Goal: Transaction & Acquisition: Purchase product/service

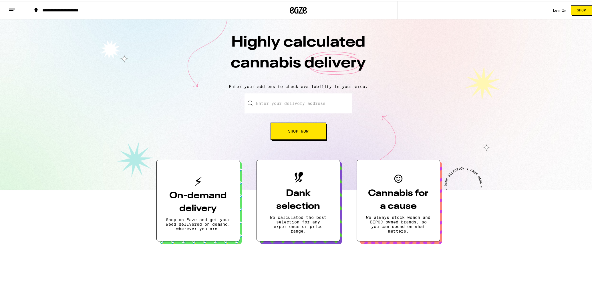
click at [300, 103] on input "Enter your delivery address" at bounding box center [298, 102] width 107 height 20
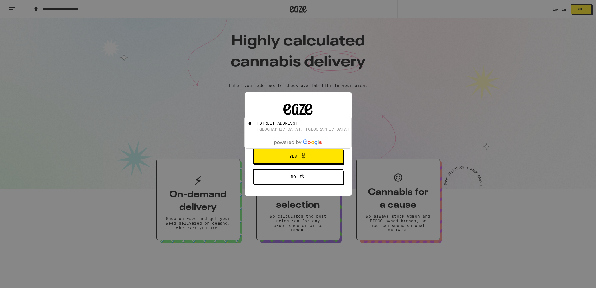
click at [298, 125] on div "[STREET_ADDRESS]" at bounding box center [277, 123] width 41 height 5
type input "[STREET_ADDRESS]"
click at [304, 156] on icon at bounding box center [303, 156] width 7 height 7
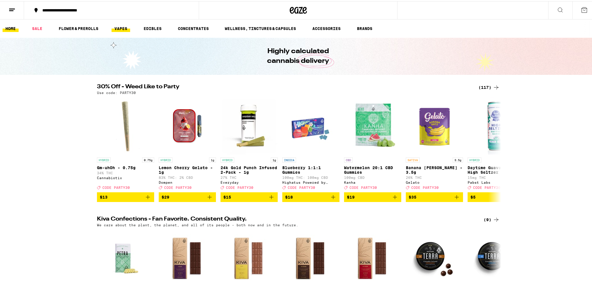
click at [116, 27] on link "VAPES" at bounding box center [121, 27] width 19 height 7
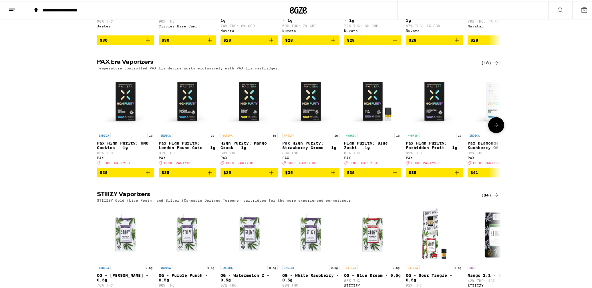
scroll to position [272, 0]
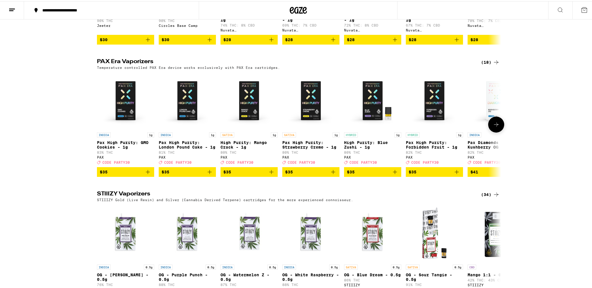
click at [496, 127] on icon at bounding box center [496, 123] width 7 height 7
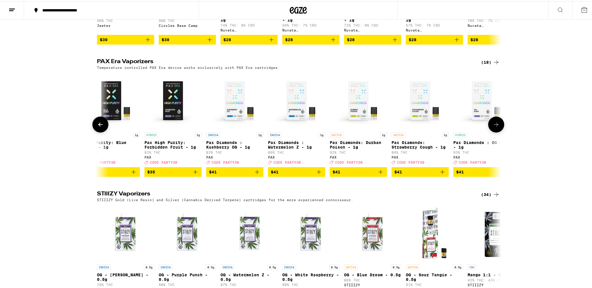
scroll to position [0, 340]
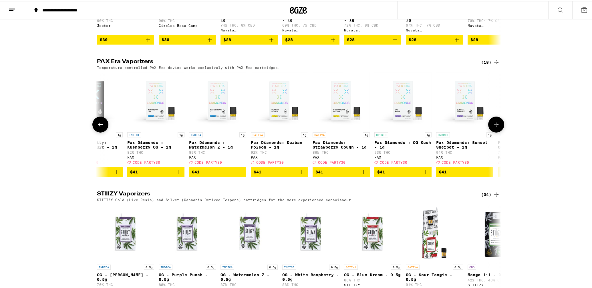
click at [496, 127] on icon at bounding box center [496, 123] width 7 height 7
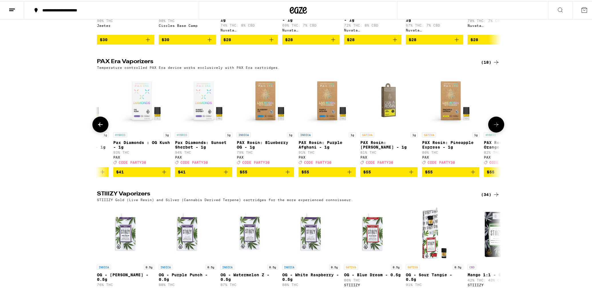
scroll to position [0, 681]
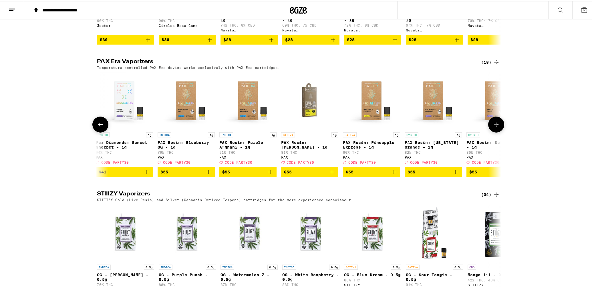
click at [496, 127] on icon at bounding box center [496, 123] width 7 height 7
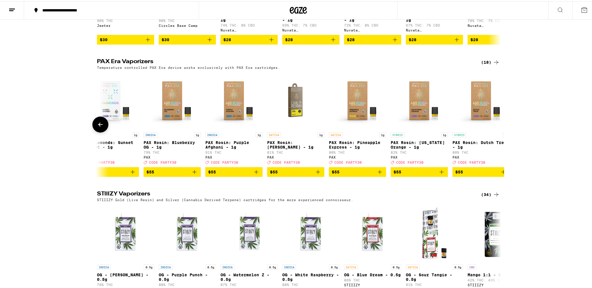
scroll to position [0, 709]
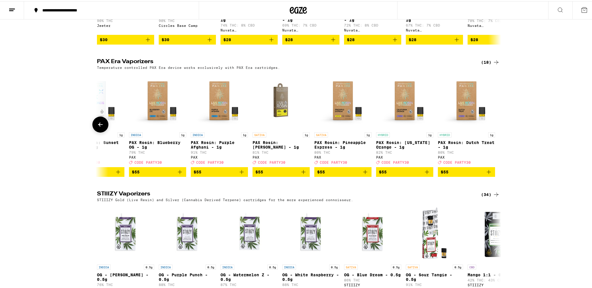
click at [102, 131] on button at bounding box center [100, 124] width 16 height 16
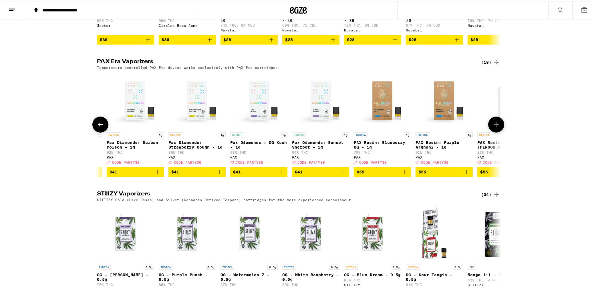
click at [102, 131] on button at bounding box center [100, 124] width 16 height 16
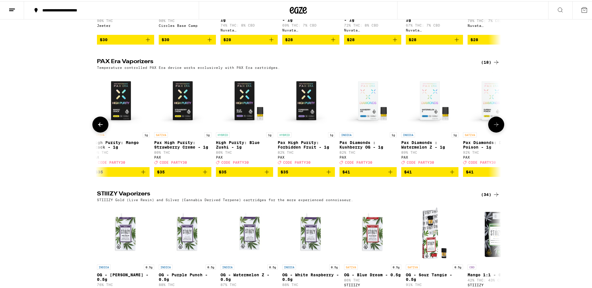
scroll to position [0, 119]
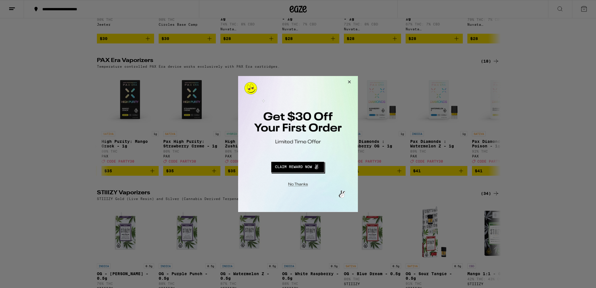
click at [210, 121] on div at bounding box center [298, 144] width 596 height 288
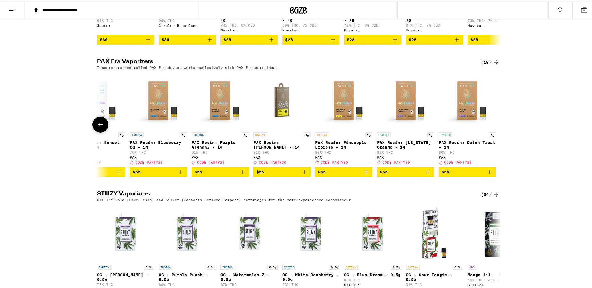
scroll to position [0, 709]
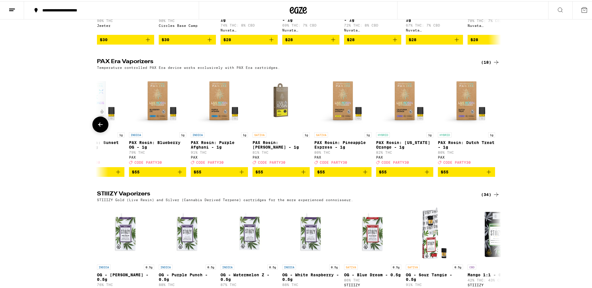
click at [427, 174] on icon "Add to bag" at bounding box center [427, 171] width 7 height 7
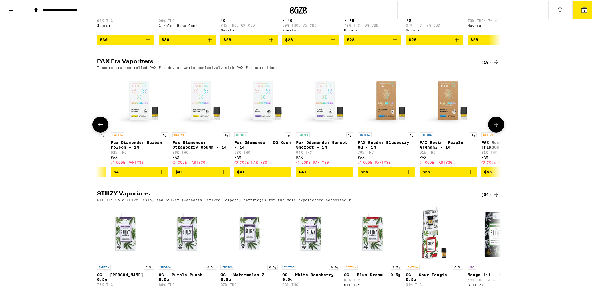
scroll to position [0, 471]
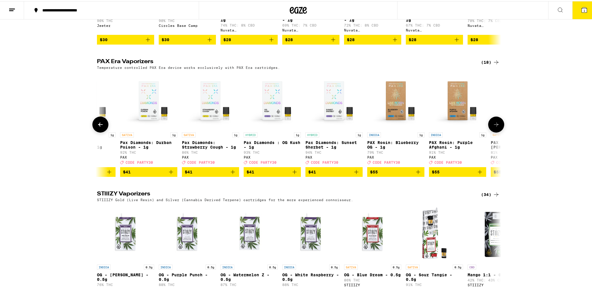
click at [294, 174] on icon "Add to bag" at bounding box center [294, 171] width 7 height 7
click at [294, 174] on icon "Increment" at bounding box center [296, 171] width 7 height 7
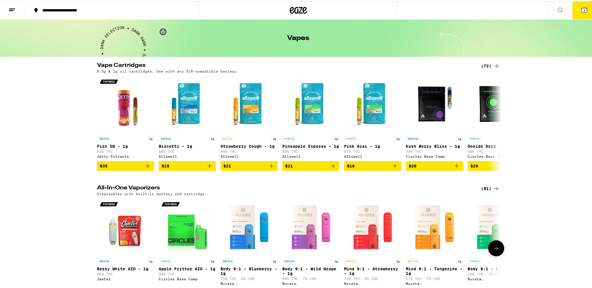
scroll to position [0, 0]
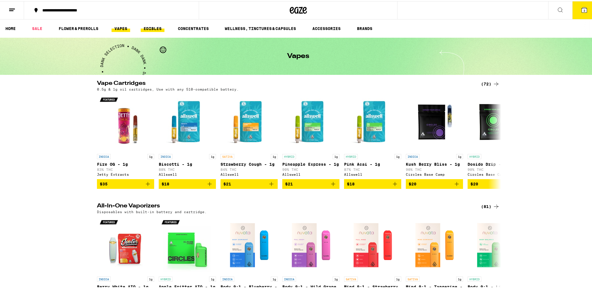
click at [147, 28] on link "EDIBLES" at bounding box center [153, 27] width 24 height 7
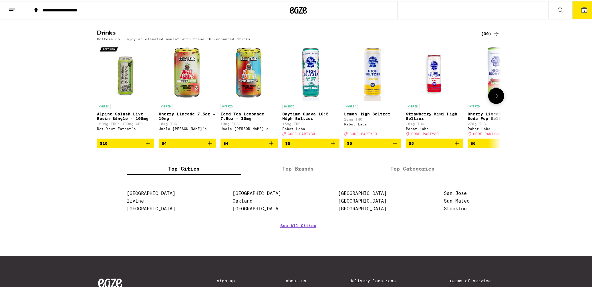
scroll to position [305, 0]
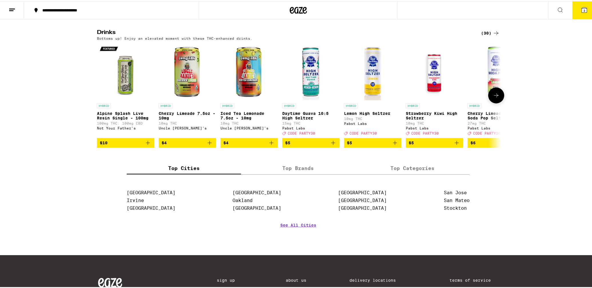
click at [335, 147] on button "$5" at bounding box center [310, 142] width 57 height 10
click at [335, 145] on icon "Increment" at bounding box center [334, 141] width 7 height 7
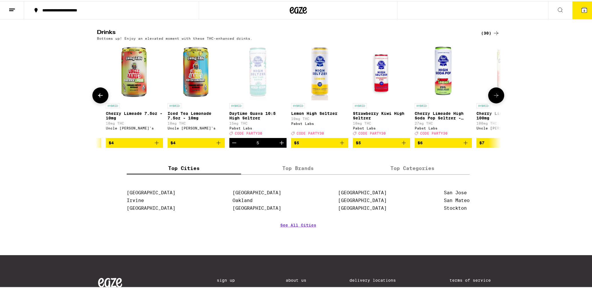
scroll to position [0, 59]
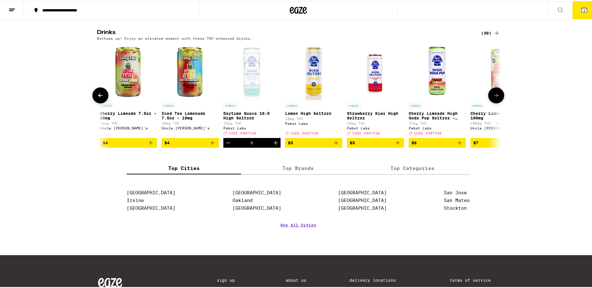
click at [274, 144] on icon "Increment" at bounding box center [276, 142] width 4 height 4
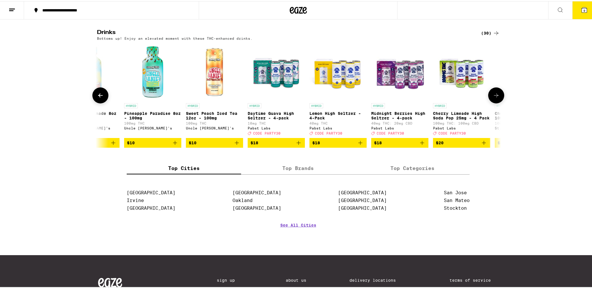
scroll to position [0, 1332]
click at [296, 144] on icon "Add to bag" at bounding box center [298, 142] width 4 height 4
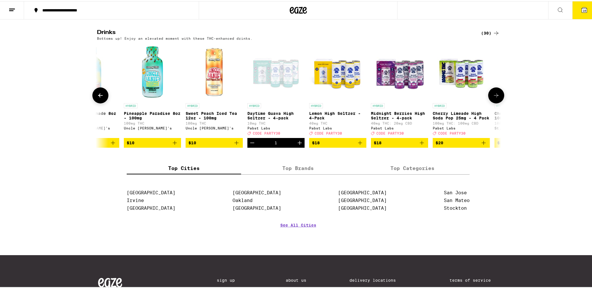
click at [421, 145] on icon "Add to bag" at bounding box center [421, 141] width 7 height 7
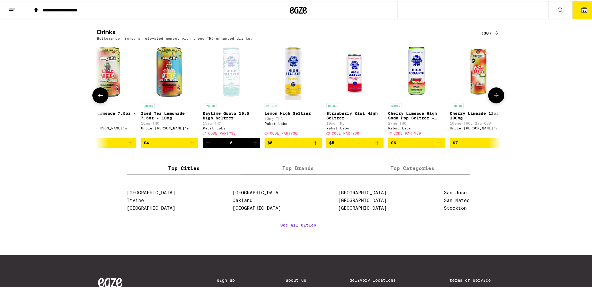
scroll to position [0, 74]
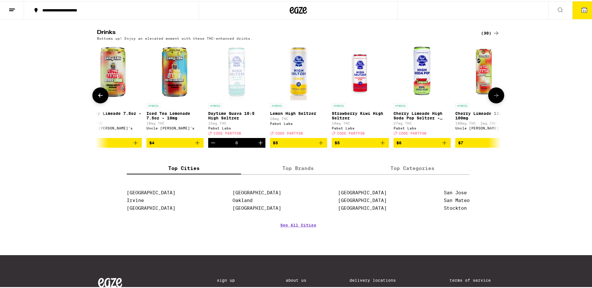
click at [210, 145] on icon "Decrement" at bounding box center [213, 141] width 7 height 7
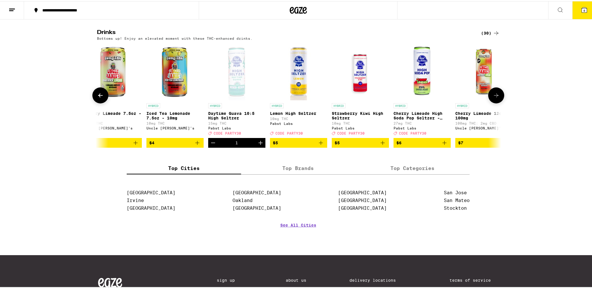
click at [210, 145] on icon "Decrement" at bounding box center [213, 141] width 7 height 7
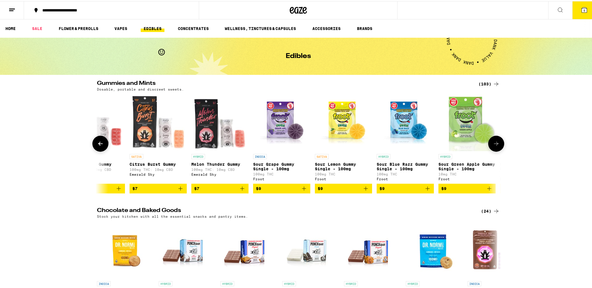
scroll to position [0, 37]
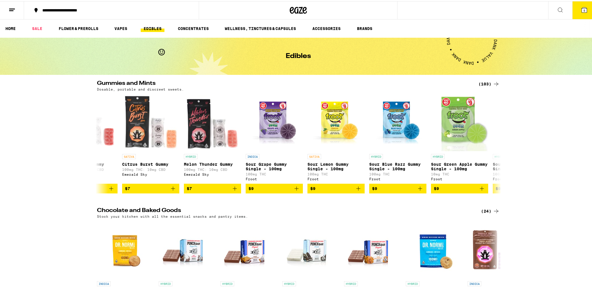
click at [487, 82] on div "(103)" at bounding box center [489, 83] width 21 height 7
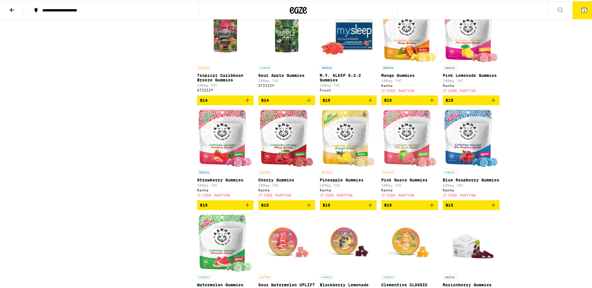
scroll to position [588, 0]
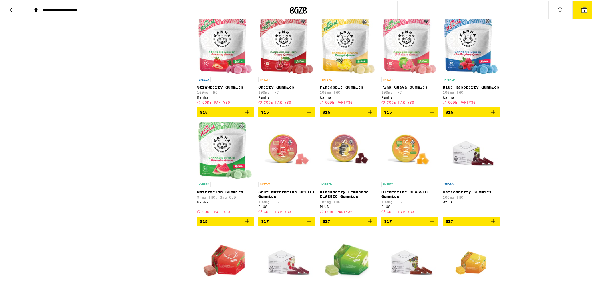
click at [306, 115] on icon "Add to bag" at bounding box center [308, 111] width 7 height 7
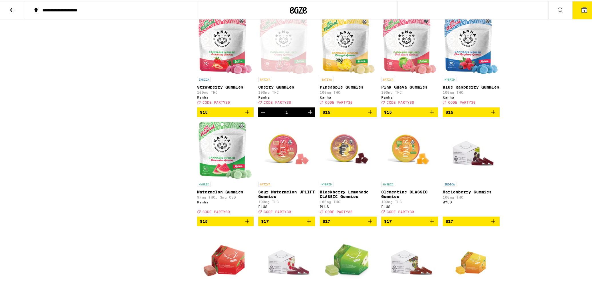
click at [260, 115] on icon "Decrement" at bounding box center [263, 111] width 7 height 7
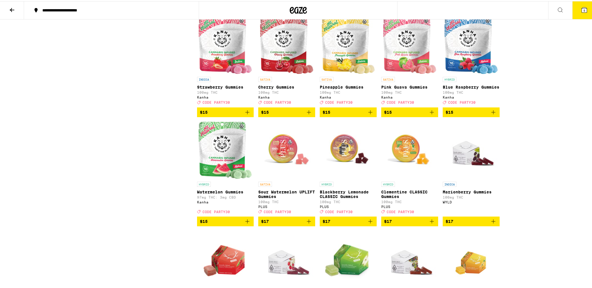
click at [430, 113] on icon "Add to bag" at bounding box center [432, 111] width 4 height 4
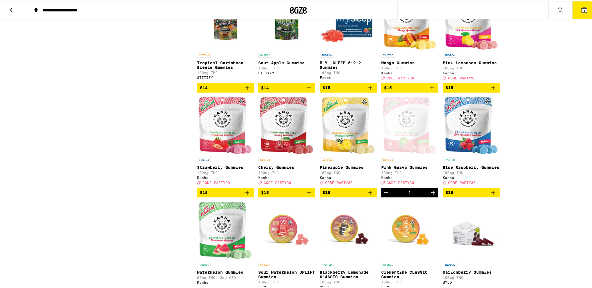
scroll to position [492, 0]
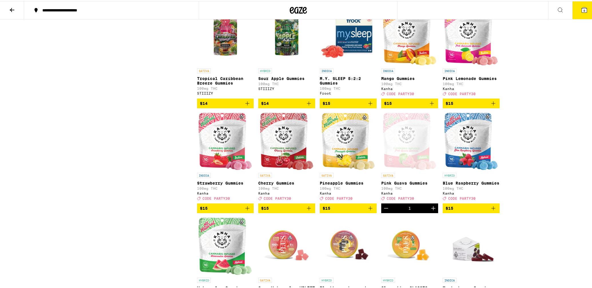
click at [493, 106] on icon "Add to bag" at bounding box center [493, 102] width 7 height 7
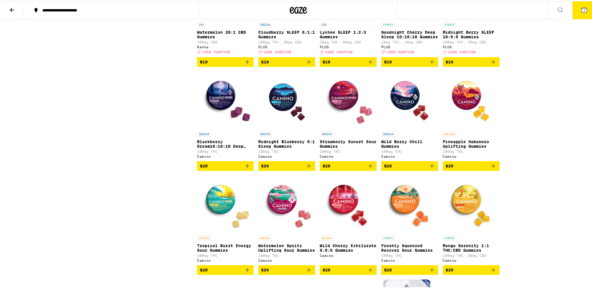
scroll to position [1131, 0]
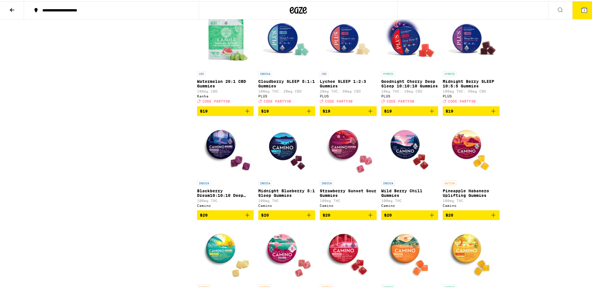
click at [309, 114] on icon "Add to bag" at bounding box center [308, 110] width 7 height 7
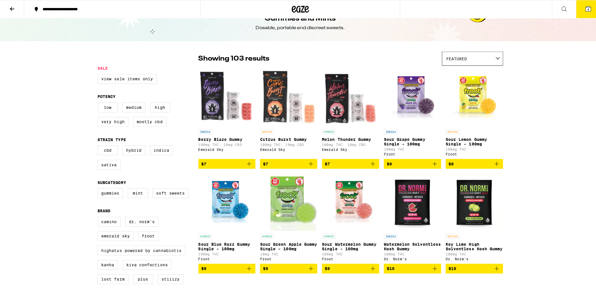
scroll to position [0, 0]
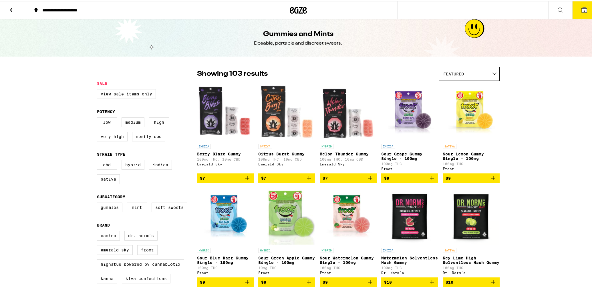
click at [574, 10] on button "8" at bounding box center [584, 9] width 24 height 18
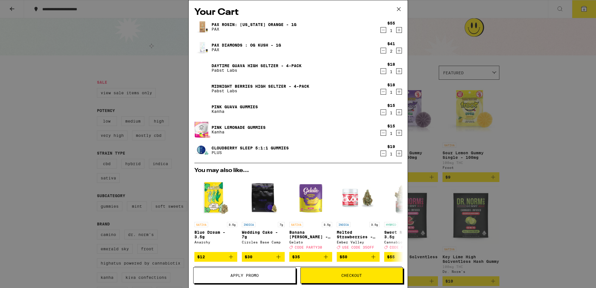
click at [381, 33] on icon "Decrement" at bounding box center [383, 30] width 5 height 7
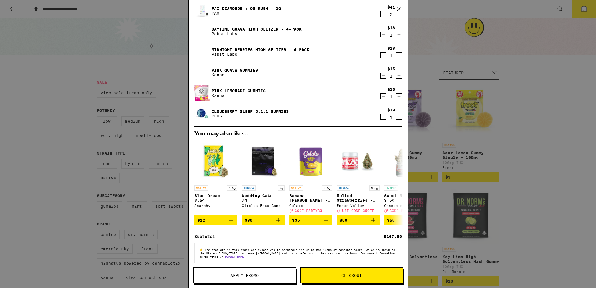
scroll to position [23, 0]
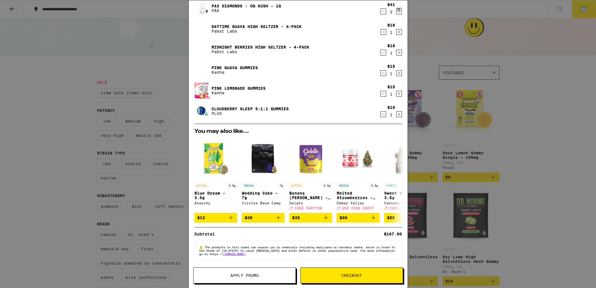
click at [264, 278] on button "Apply Promo" at bounding box center [244, 276] width 103 height 16
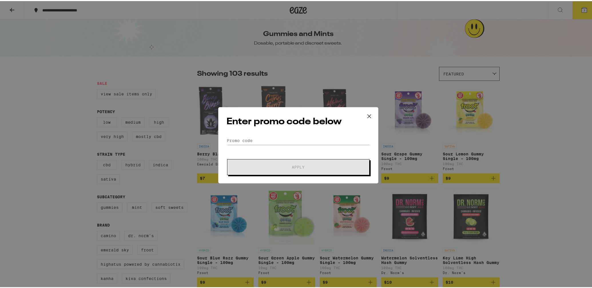
click at [289, 144] on form "Promo Code Apply" at bounding box center [299, 154] width 144 height 39
click at [298, 133] on div "Enter promo code below Promo Code Apply" at bounding box center [298, 144] width 160 height 76
click at [295, 137] on input "Promo Code" at bounding box center [299, 139] width 144 height 9
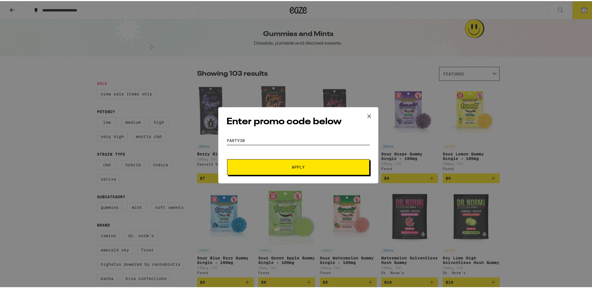
type input "party30"
click at [227, 158] on button "Apply" at bounding box center [298, 166] width 142 height 16
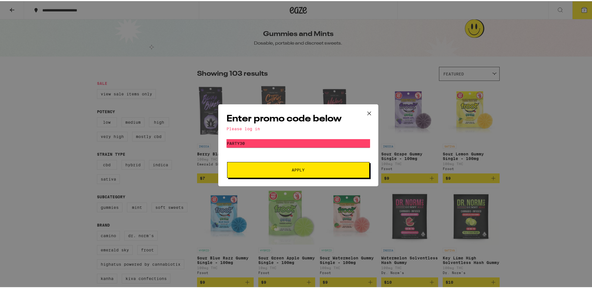
click at [314, 166] on button "Apply" at bounding box center [298, 169] width 142 height 16
click at [479, 110] on div "Enter promo code below Please log in Promo Code party30 Apply" at bounding box center [298, 144] width 596 height 288
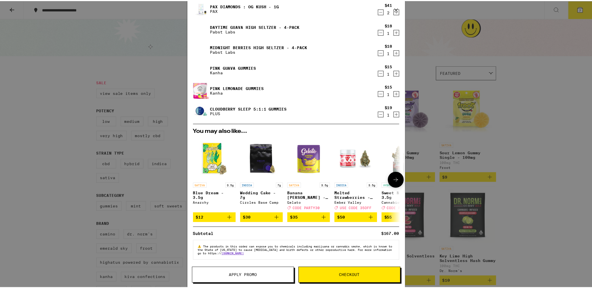
scroll to position [23, 0]
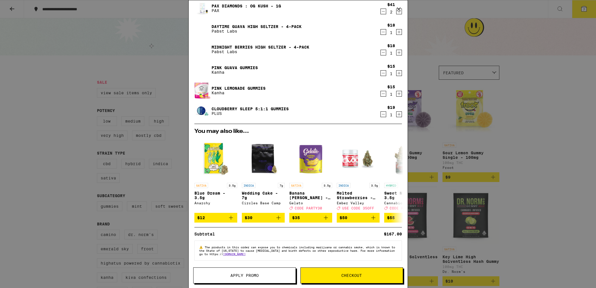
click at [502, 150] on div "Your Cart Pax Diamonds : OG Kush - 1g PAX $41 2 Daytime Guava High [PERSON_NAME…" at bounding box center [298, 144] width 596 height 288
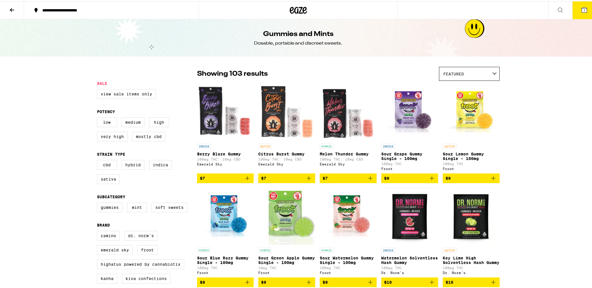
click at [582, 8] on icon at bounding box center [584, 8] width 5 height 5
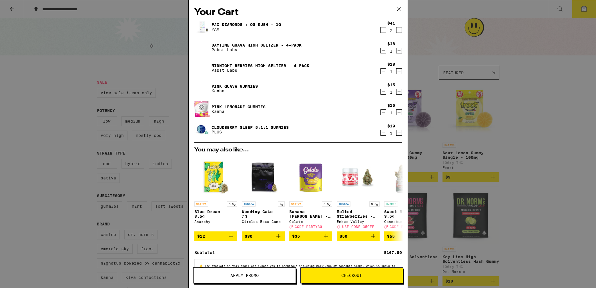
click at [133, 88] on div "Your Cart Pax Diamonds : OG Kush - 1g PAX $41 2 Daytime Guava High [PERSON_NAME…" at bounding box center [298, 144] width 596 height 288
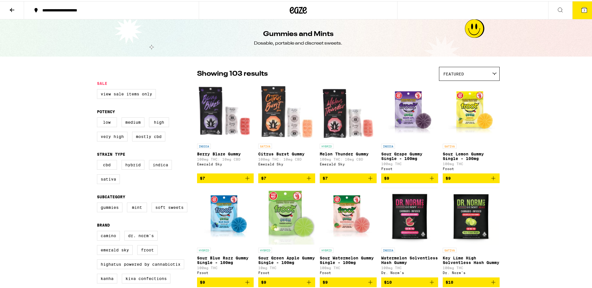
click at [297, 9] on icon at bounding box center [298, 9] width 17 height 10
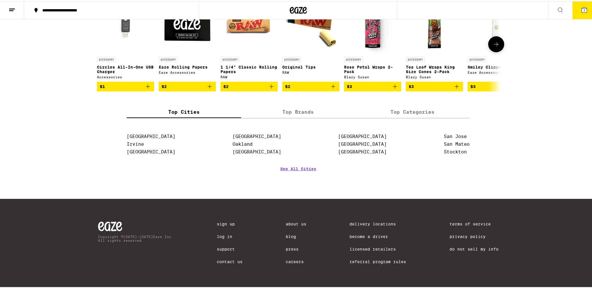
scroll to position [2410, 0]
click at [224, 237] on div "Sign Up Log In Support Contact Us" at bounding box center [230, 246] width 26 height 50
click at [223, 234] on link "Log In" at bounding box center [230, 235] width 26 height 5
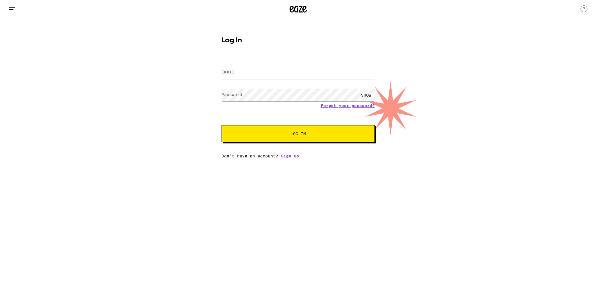
click at [279, 73] on input "Email" at bounding box center [298, 72] width 153 height 13
type input "[PERSON_NAME][EMAIL_ADDRESS][DOMAIN_NAME]"
click at [222, 87] on div at bounding box center [222, 87] width 0 height 0
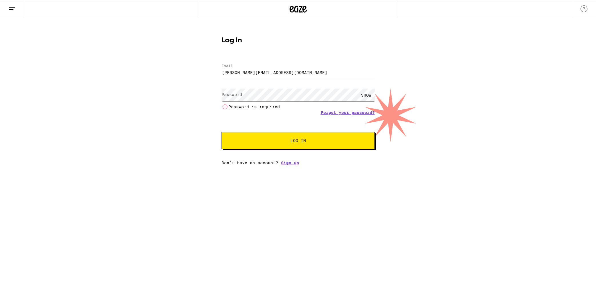
click at [222, 87] on div at bounding box center [222, 87] width 0 height 0
click at [406, 165] on html "Log In Email Email [PERSON_NAME][EMAIL_ADDRESS][DOMAIN_NAME] Password Password …" at bounding box center [298, 82] width 596 height 165
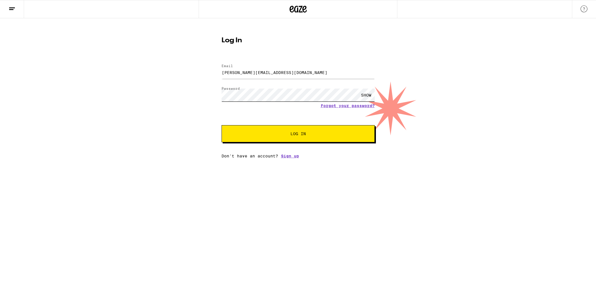
click at [222, 125] on button "Log In" at bounding box center [298, 133] width 153 height 17
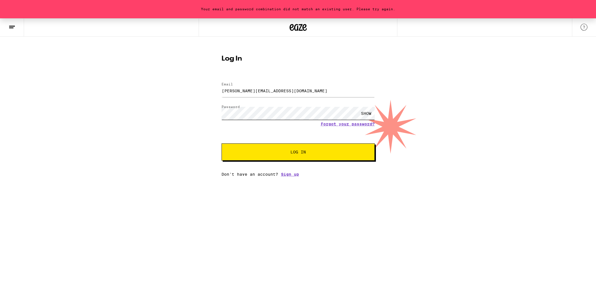
click at [222, 144] on button "Log In" at bounding box center [298, 152] width 153 height 17
click at [307, 120] on div "SHOW" at bounding box center [298, 113] width 153 height 17
click at [222, 144] on button "Log In" at bounding box center [298, 152] width 153 height 17
click at [354, 124] on link "Forgot your password?" at bounding box center [348, 124] width 54 height 5
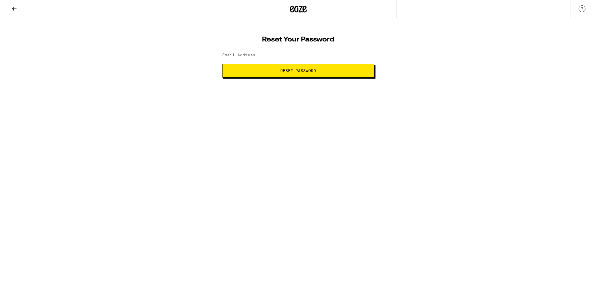
click at [326, 73] on button "Reset Password" at bounding box center [298, 71] width 153 height 14
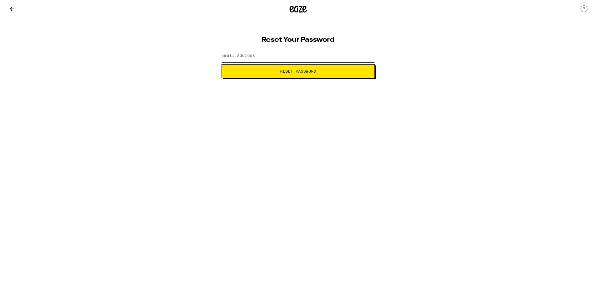
click at [309, 55] on input "Email Address" at bounding box center [298, 55] width 153 height 13
type input "[PERSON_NAME][EMAIL_ADDRESS][DOMAIN_NAME]"
click at [321, 72] on span "Reset Password" at bounding box center [299, 71] width 144 height 4
click at [222, 64] on button "Submit" at bounding box center [298, 71] width 153 height 14
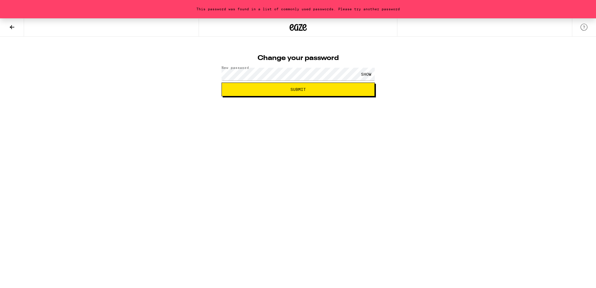
click at [165, 96] on html "This password was found in a list of commonly used passwords. Please try anothe…" at bounding box center [298, 48] width 596 height 96
click at [222, 83] on button "Submit" at bounding box center [298, 90] width 153 height 14
click at [294, 96] on html "This password was found in a list of commonly used passwords. Please try anothe…" at bounding box center [298, 48] width 596 height 96
click at [311, 91] on span "Submit" at bounding box center [299, 90] width 144 height 4
click at [222, 83] on button "Submit" at bounding box center [298, 90] width 153 height 14
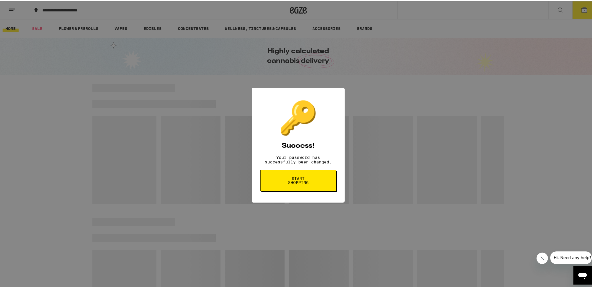
click at [372, 87] on div "🔑 Success! Your password has successfully been changed. Start shopping" at bounding box center [298, 144] width 596 height 288
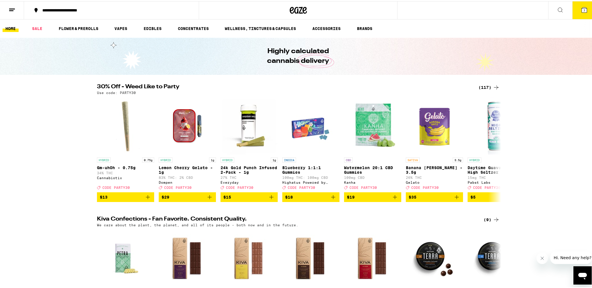
click at [584, 11] on span "7" at bounding box center [585, 9] width 2 height 3
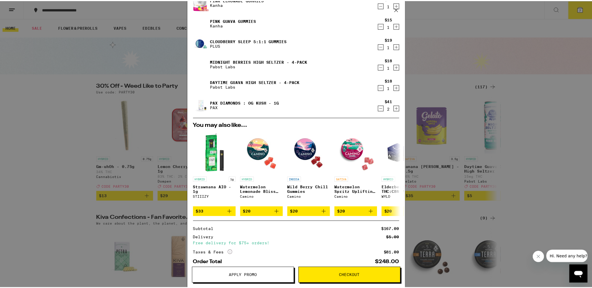
scroll to position [58, 0]
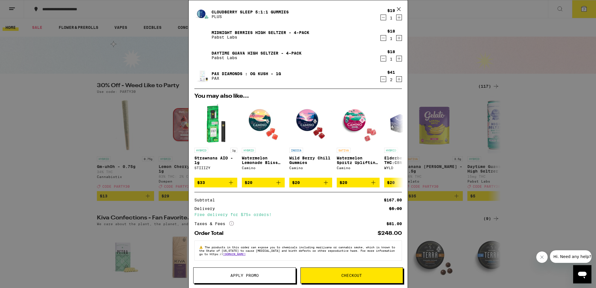
click at [240, 270] on button "Apply Promo" at bounding box center [244, 276] width 103 height 16
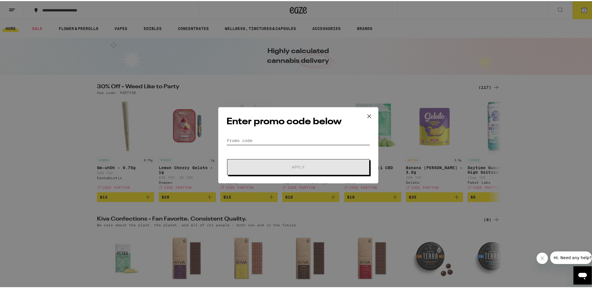
click at [279, 140] on input "Promo Code" at bounding box center [299, 139] width 144 height 9
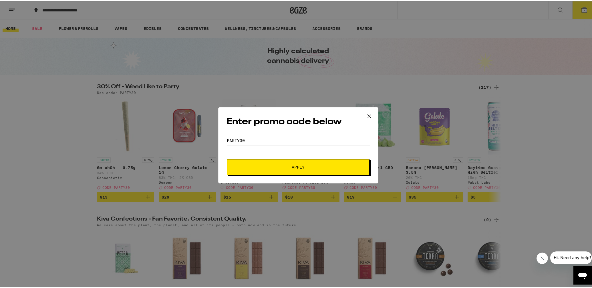
type input "PARTY30"
click at [227, 158] on button "Apply" at bounding box center [298, 166] width 142 height 16
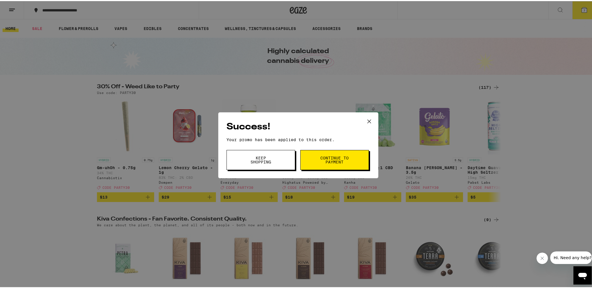
click at [337, 160] on span "Continue to payment" at bounding box center [334, 159] width 29 height 8
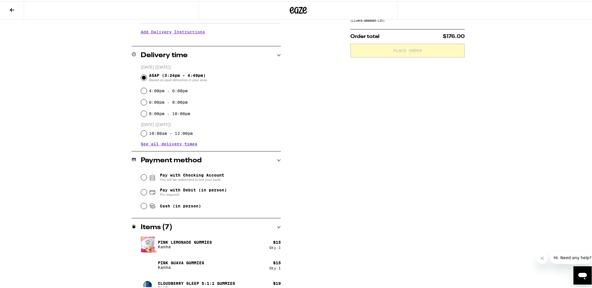
scroll to position [116, 0]
click at [189, 210] on div "Cash (in person)" at bounding box center [211, 204] width 140 height 13
click at [180, 210] on div "Cash (in person)" at bounding box center [211, 204] width 140 height 13
click at [182, 206] on span "Cash (in person)" at bounding box center [180, 204] width 41 height 5
click at [147, 206] on input "Cash (in person)" at bounding box center [144, 204] width 6 height 6
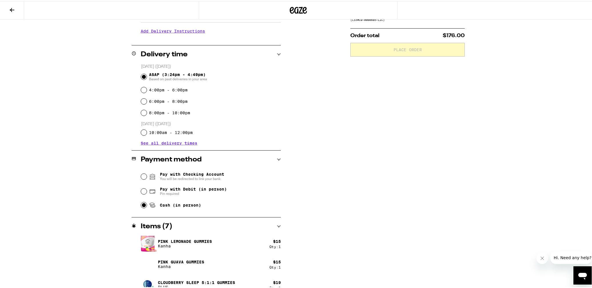
radio input "true"
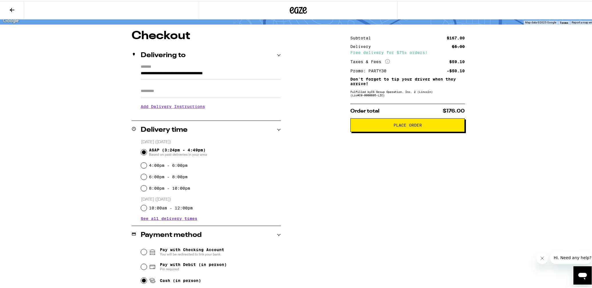
scroll to position [0, 0]
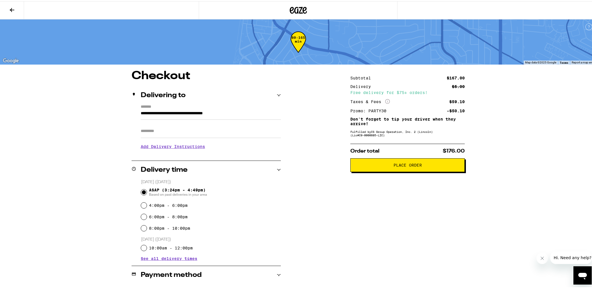
click at [6, 7] on button at bounding box center [12, 9] width 24 height 18
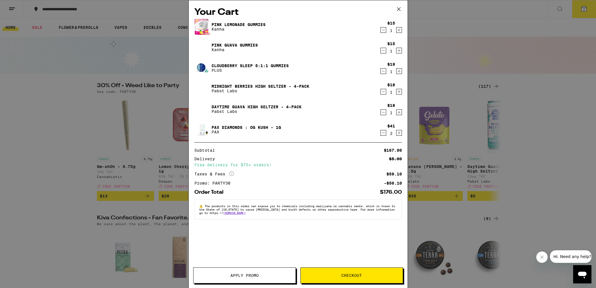
click at [397, 29] on icon "Increment" at bounding box center [399, 30] width 5 height 7
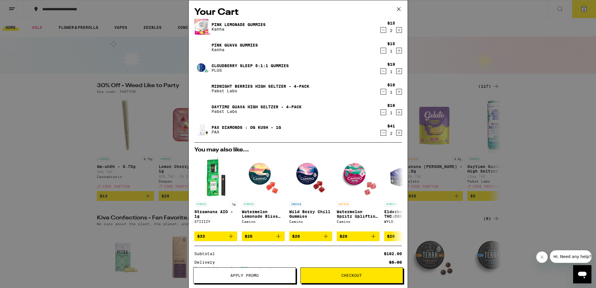
click at [397, 52] on icon "Increment" at bounding box center [399, 50] width 5 height 7
click at [331, 277] on span "Checkout" at bounding box center [352, 276] width 102 height 4
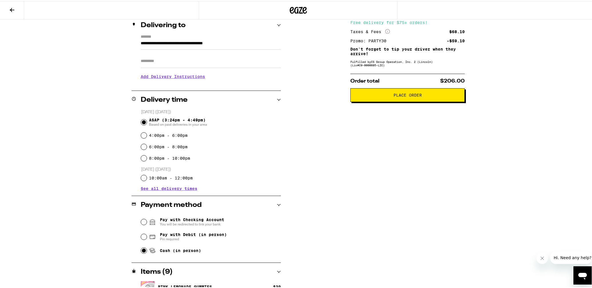
scroll to position [3, 0]
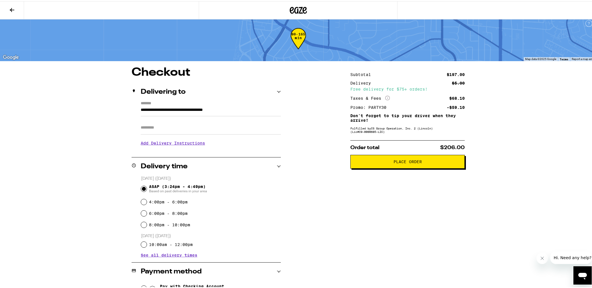
click at [415, 163] on span "Place Order" at bounding box center [408, 161] width 28 height 4
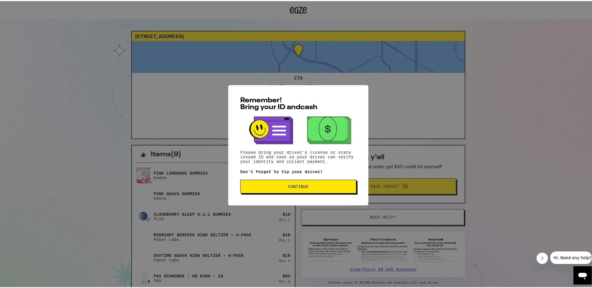
click at [346, 189] on button "Continue" at bounding box center [298, 186] width 116 height 14
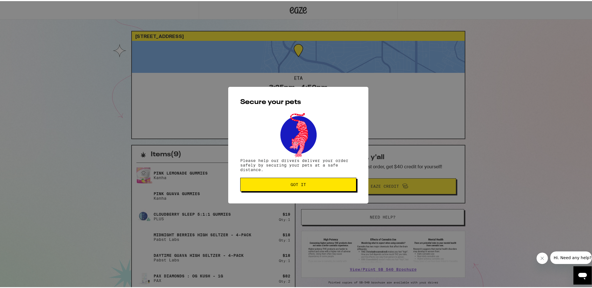
click at [320, 185] on span "Got it" at bounding box center [298, 184] width 106 height 4
